Goal: Information Seeking & Learning: Learn about a topic

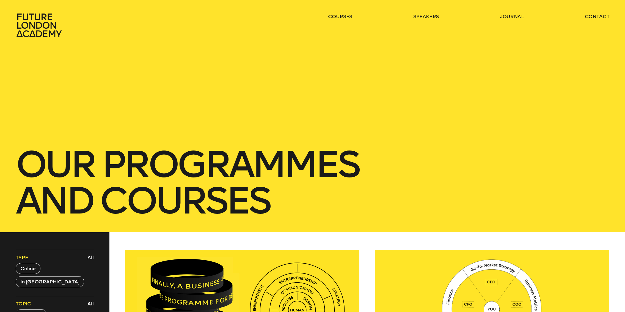
click at [333, 20] on ul "courses speakers journal contact" at bounding box center [468, 25] width 281 height 24
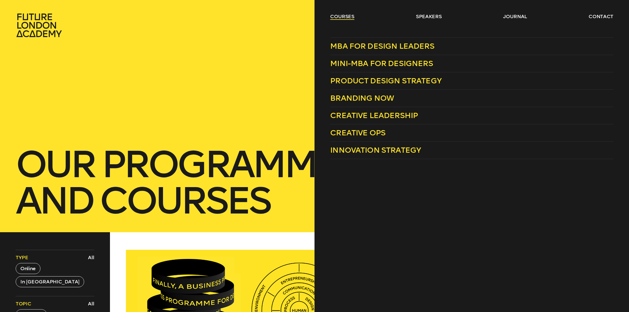
click at [336, 14] on link "courses" at bounding box center [342, 16] width 24 height 7
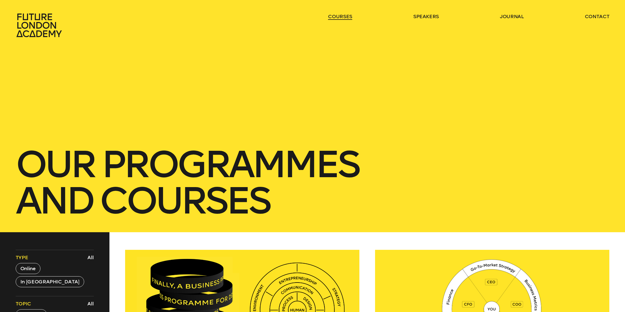
click at [336, 14] on link "courses" at bounding box center [340, 16] width 24 height 7
click at [336, 16] on link "courses" at bounding box center [340, 16] width 24 height 7
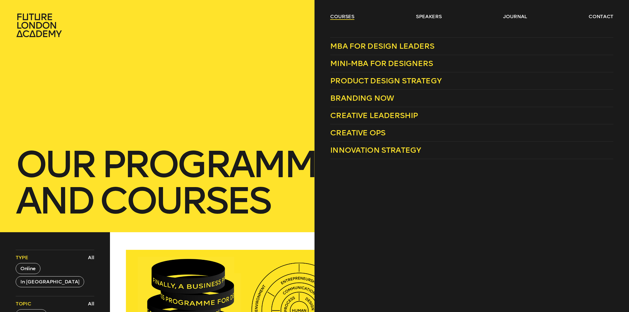
click at [337, 18] on link "courses" at bounding box center [342, 16] width 24 height 7
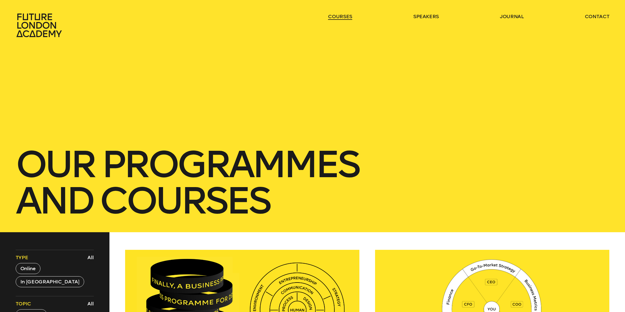
click at [337, 18] on link "courses" at bounding box center [340, 16] width 24 height 7
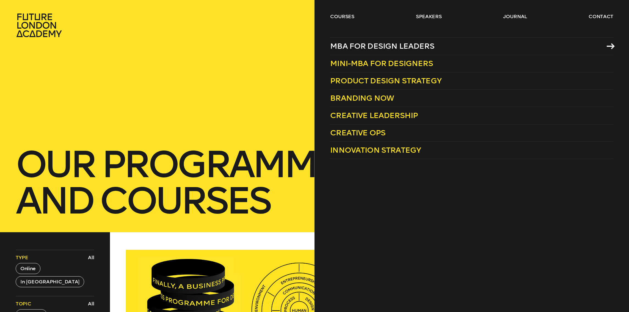
click at [361, 50] on span "MBA for Design Leaders" at bounding box center [382, 46] width 104 height 9
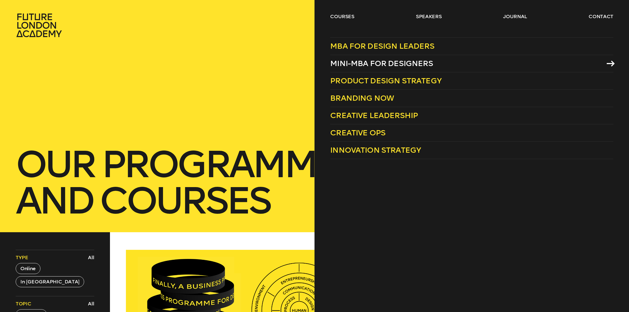
click at [384, 59] on span "Mini-MBA for Designers" at bounding box center [381, 63] width 103 height 9
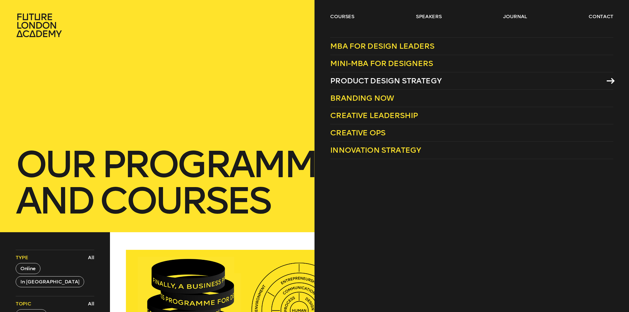
click at [379, 78] on span "Product Design Strategy" at bounding box center [385, 80] width 111 height 9
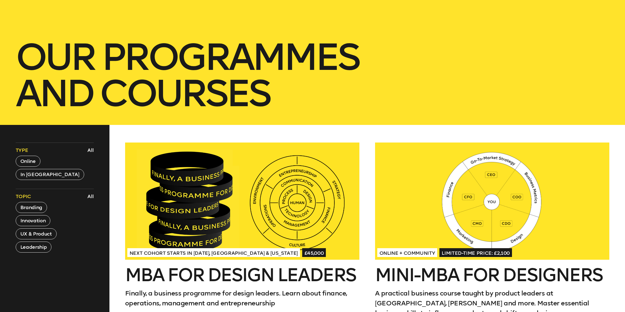
scroll to position [134, 0]
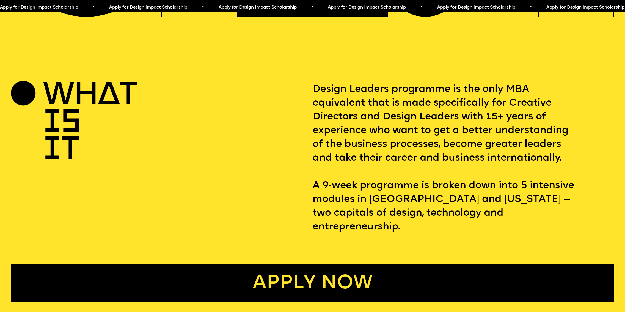
scroll to position [299, 0]
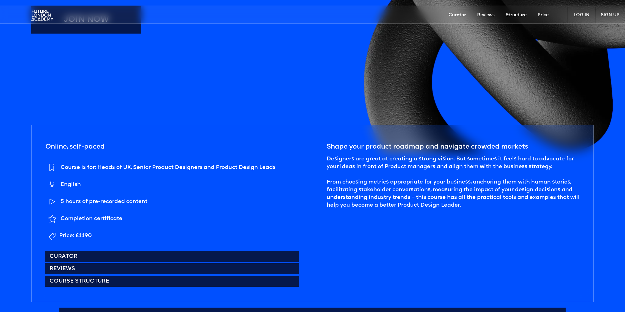
scroll to position [277, 0]
